Goal: Find specific page/section

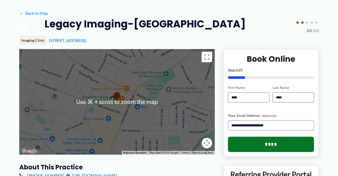
scroll to position [52, 0]
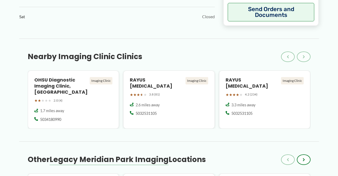
scroll to position [423, 0]
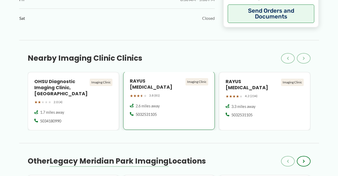
click at [151, 78] on h4 "RAYUS [MEDICAL_DATA]" at bounding box center [157, 84] width 54 height 12
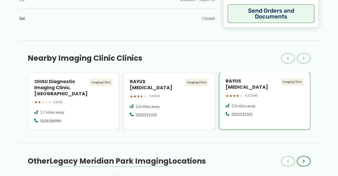
click at [246, 93] on span "4.2 (234)" at bounding box center [251, 96] width 13 height 6
